Goal: Task Accomplishment & Management: Manage account settings

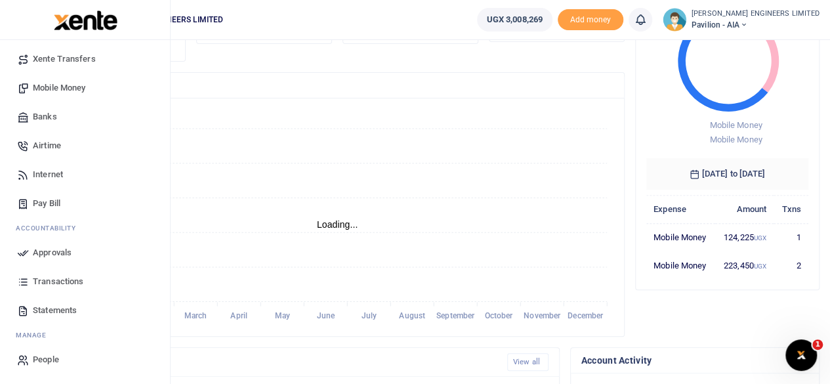
scroll to position [131, 0]
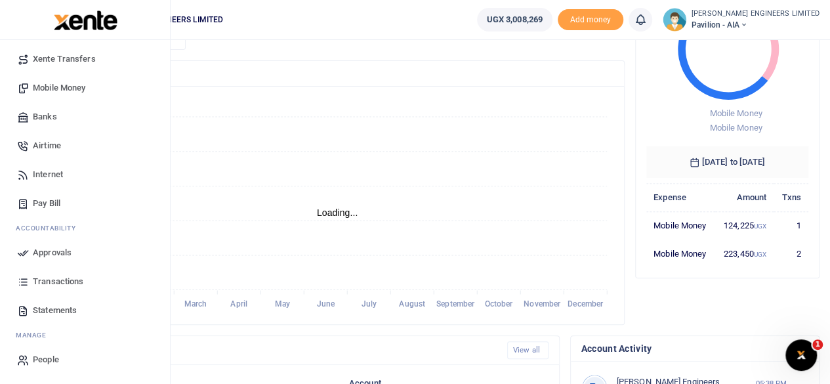
click at [54, 283] on span "Transactions" at bounding box center [58, 281] width 51 height 13
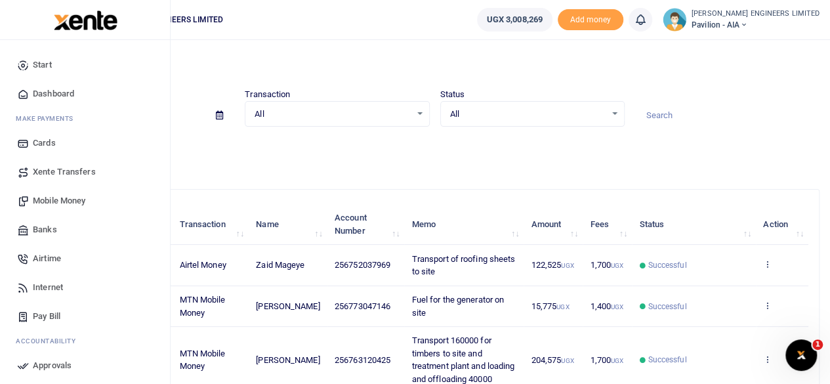
click at [68, 200] on span "Mobile Money" at bounding box center [59, 200] width 53 height 13
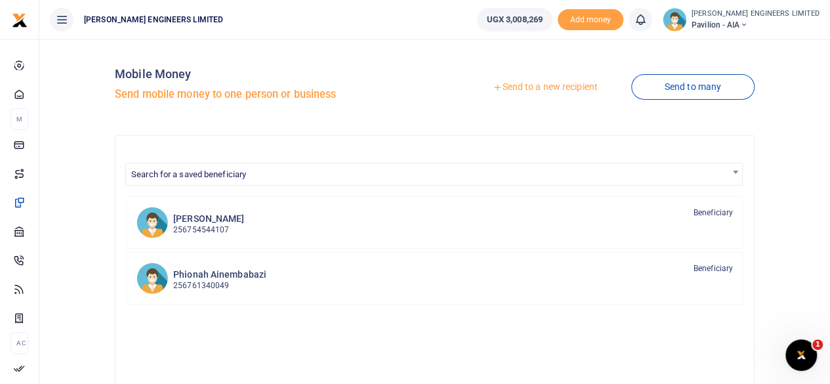
click at [541, 87] on link "Send to a new recipient" at bounding box center [544, 87] width 171 height 24
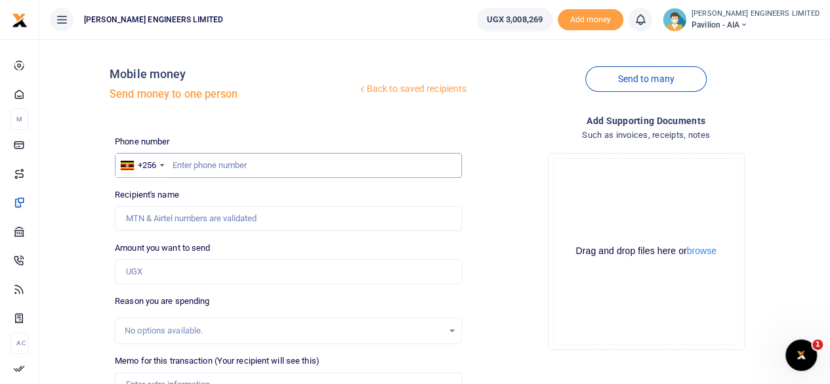
drag, startPoint x: 192, startPoint y: 165, endPoint x: 200, endPoint y: 167, distance: 7.7
click at [747, 22] on icon at bounding box center [744, 24] width 8 height 9
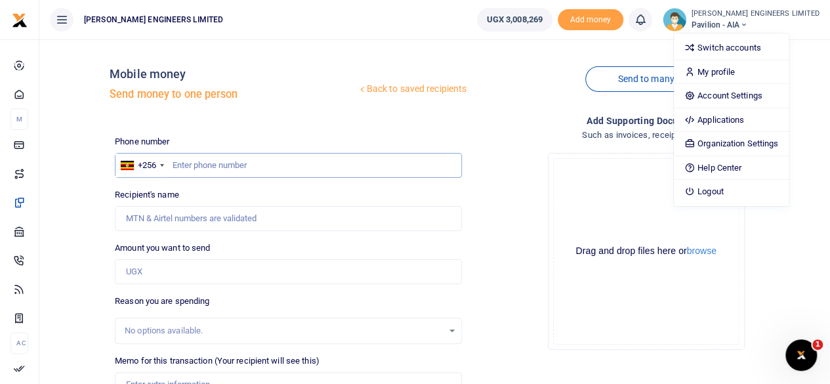
click at [181, 166] on input "text" at bounding box center [288, 165] width 347 height 25
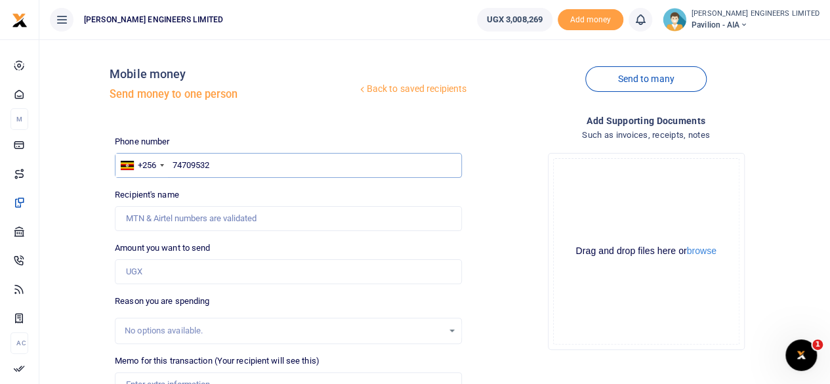
type input "747095327"
type input "George Zziwa"
type input "747095327"
click at [144, 272] on input "Amount you want to send" at bounding box center [288, 271] width 347 height 25
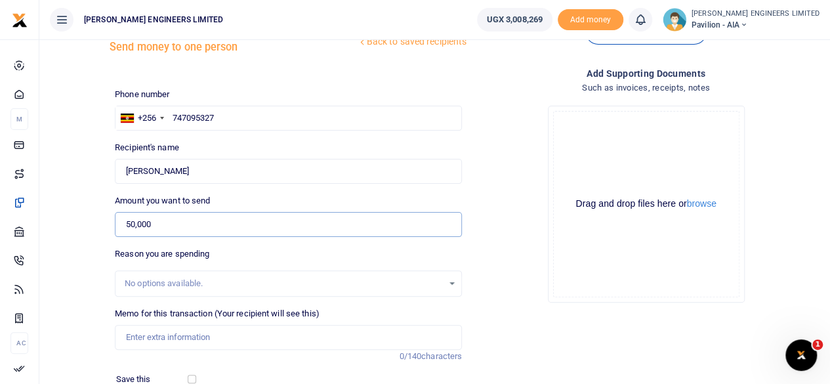
scroll to position [66, 0]
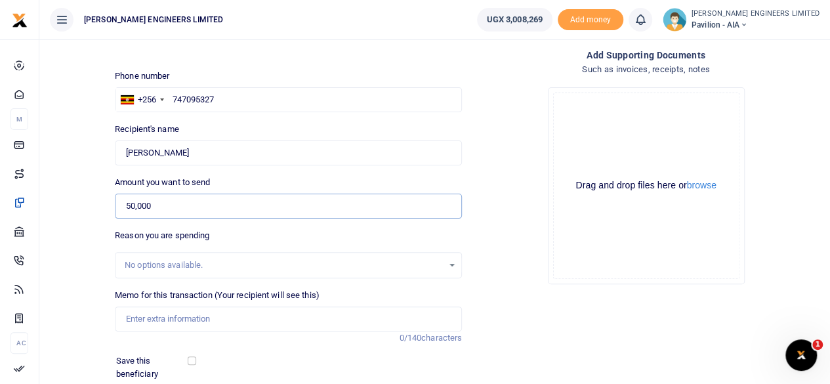
type input "50,000"
click at [144, 322] on input "Memo for this transaction (Your recipient will see this)" at bounding box center [288, 318] width 347 height 25
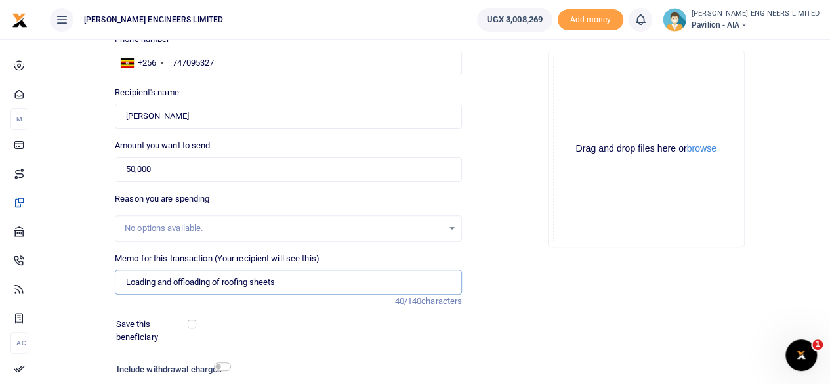
scroll to position [131, 0]
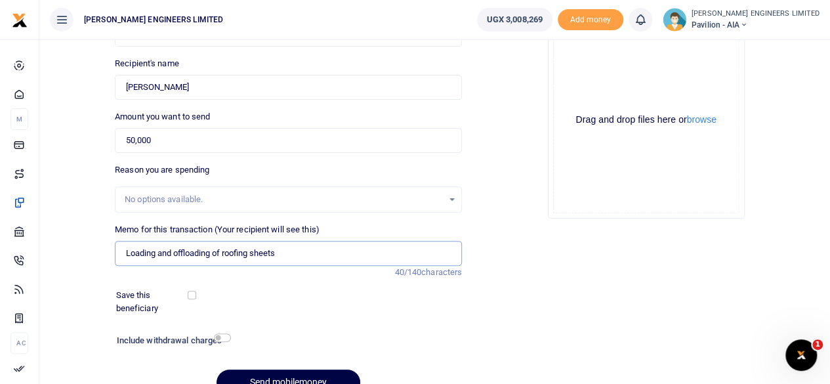
type input "Loading and offloading of roofing sheets"
click at [225, 337] on input "checkbox" at bounding box center [222, 337] width 17 height 9
checkbox input "true"
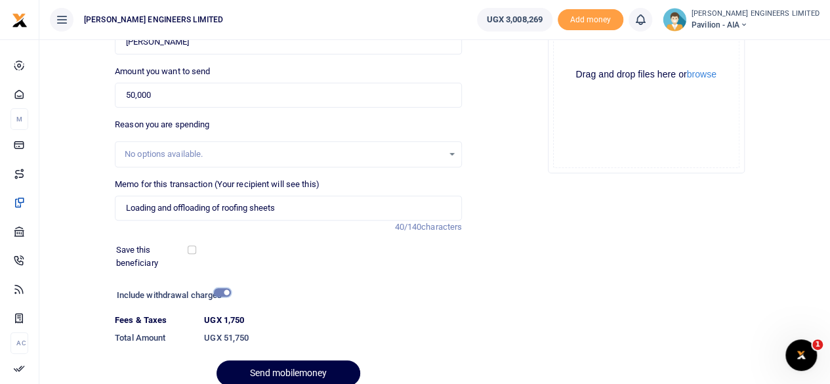
scroll to position [197, 0]
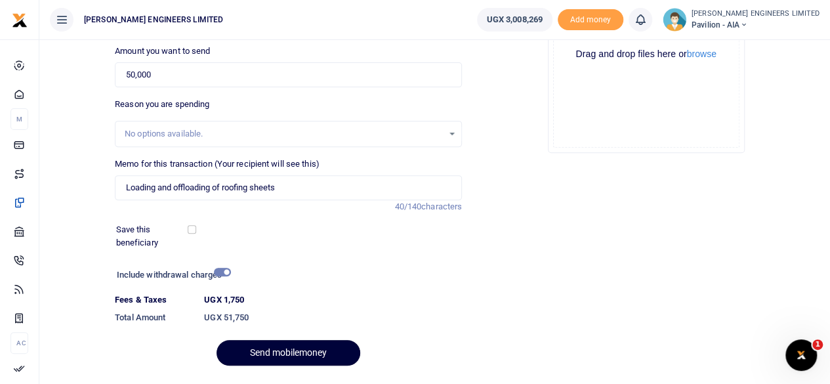
click at [301, 349] on button "Send mobilemoney" at bounding box center [289, 353] width 144 height 26
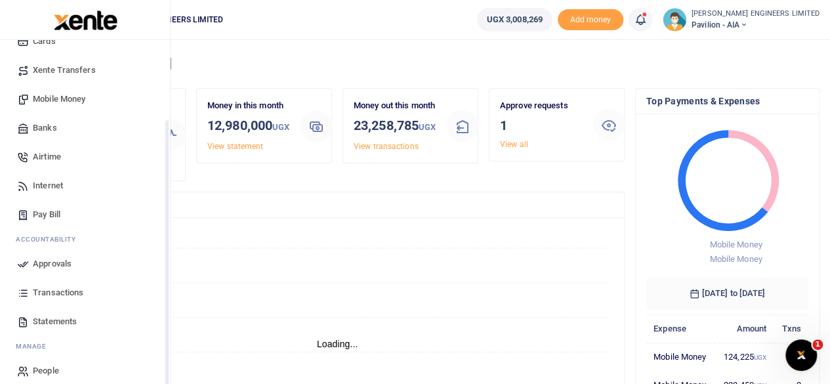
scroll to position [113, 0]
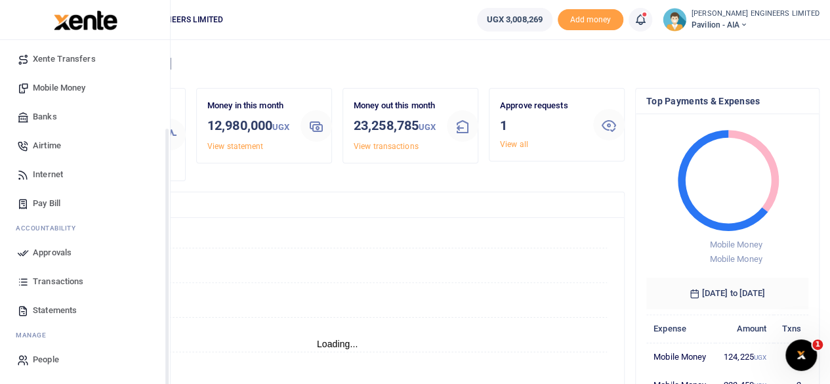
click at [54, 280] on span "Transactions" at bounding box center [58, 281] width 51 height 13
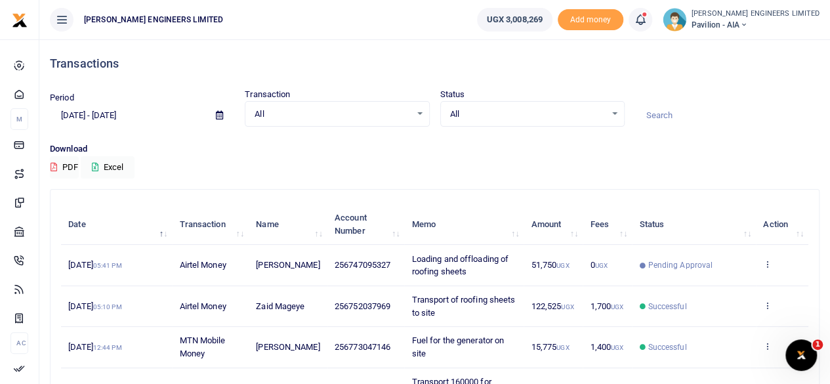
click at [354, 264] on span "256747095327" at bounding box center [363, 265] width 56 height 10
click at [647, 22] on icon at bounding box center [640, 19] width 13 height 14
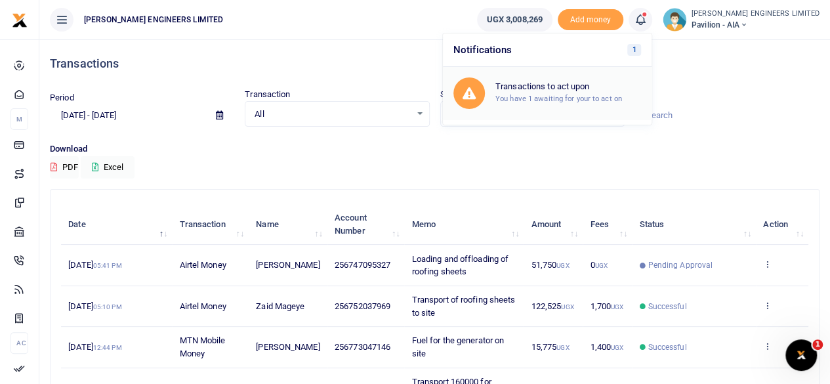
click at [591, 96] on small "You have 1 awaiting for your to act on" at bounding box center [558, 98] width 127 height 9
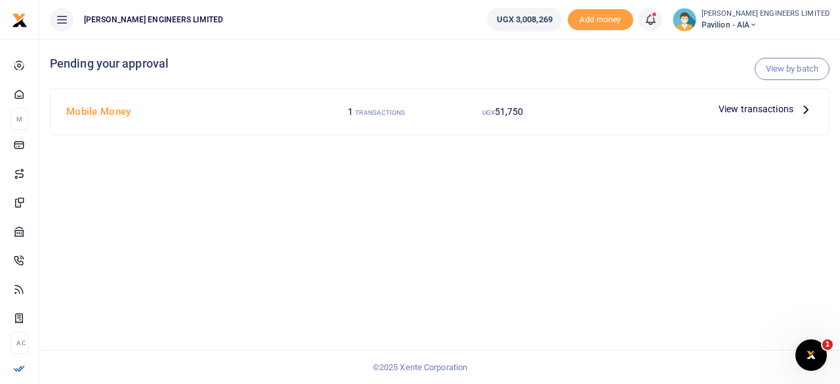
click at [728, 111] on span "View transactions" at bounding box center [756, 109] width 75 height 14
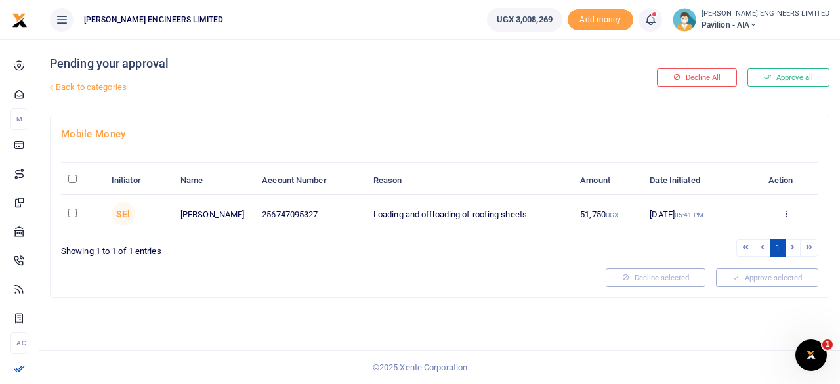
click at [71, 213] on input "checkbox" at bounding box center [72, 213] width 9 height 9
checkbox input "true"
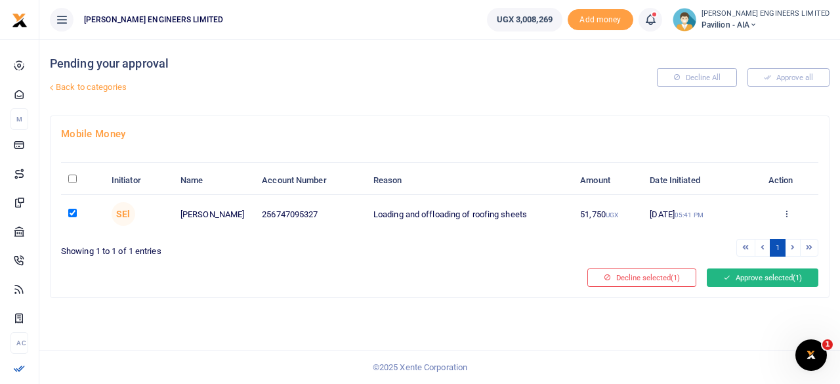
click at [740, 277] on button "Approve selected (1)" at bounding box center [763, 277] width 112 height 18
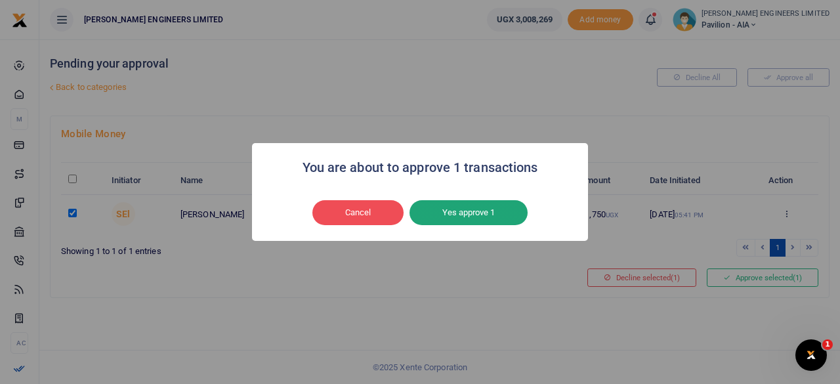
click at [453, 215] on button "Yes approve 1" at bounding box center [469, 212] width 118 height 25
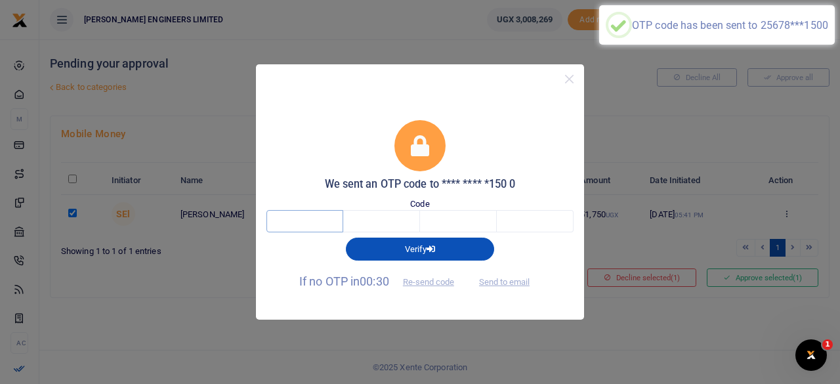
click at [310, 221] on input "text" at bounding box center [304, 221] width 77 height 22
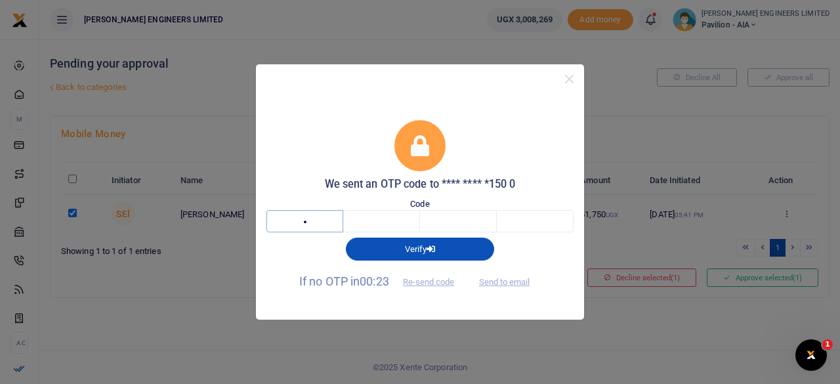
type input "5"
type input "1"
type input "7"
type input "9"
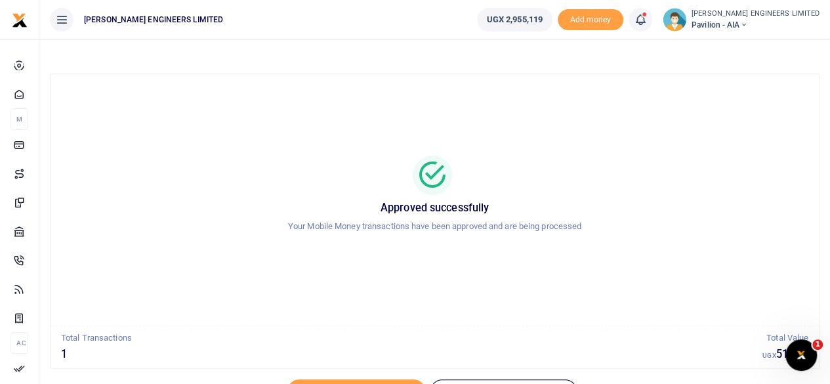
click at [647, 23] on icon at bounding box center [640, 19] width 13 height 14
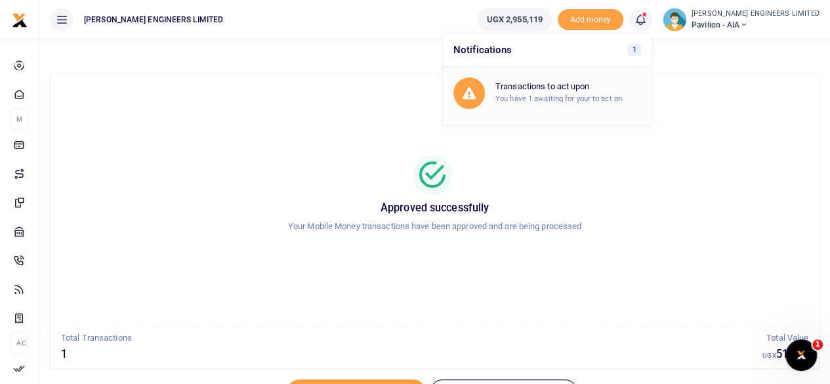
click at [591, 95] on small "You have 1 awaiting for your to act on" at bounding box center [558, 98] width 127 height 9
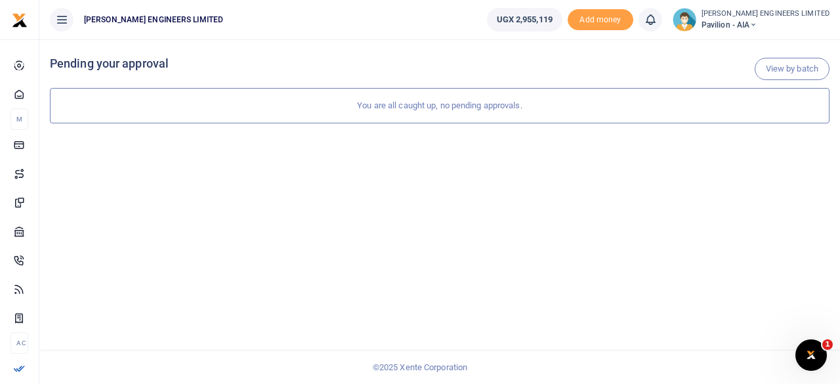
click at [757, 24] on icon at bounding box center [753, 24] width 8 height 9
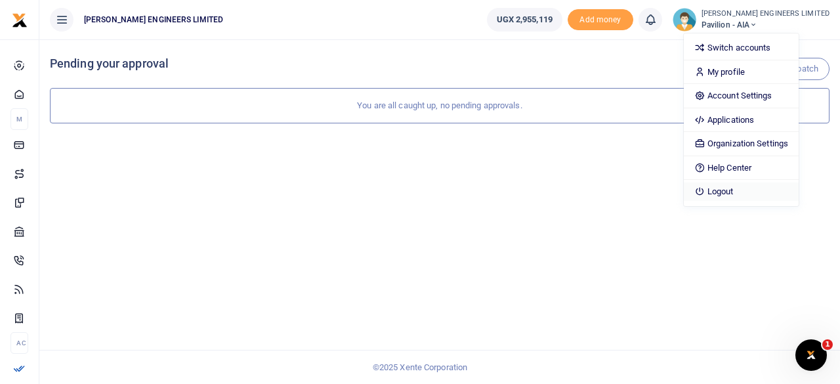
click at [769, 191] on link "Logout" at bounding box center [741, 191] width 115 height 18
